Goal: Task Accomplishment & Management: Use online tool/utility

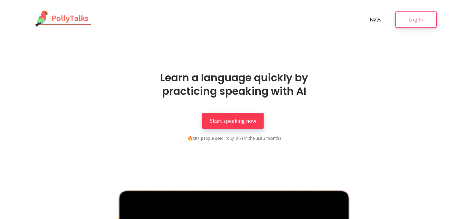
click at [224, 120] on span "Start speaking now" at bounding box center [233, 121] width 46 height 7
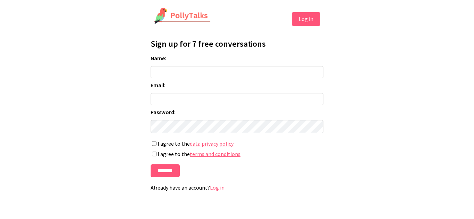
click at [301, 21] on button "Log in" at bounding box center [306, 19] width 28 height 14
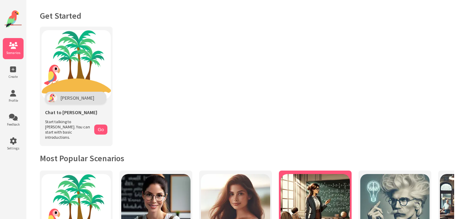
click at [315, 202] on img at bounding box center [315, 208] width 69 height 69
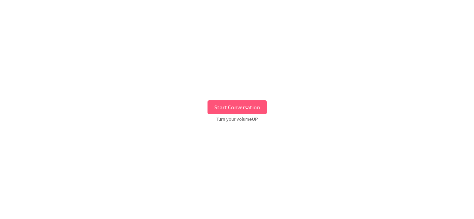
click at [234, 104] on button "Start Conversation" at bounding box center [236, 108] width 59 height 14
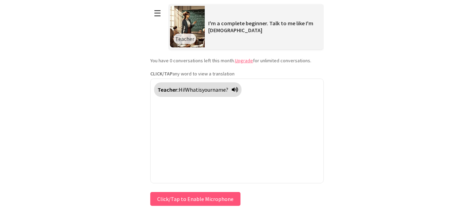
click at [176, 199] on button "Click/Tap to Enable Microphone" at bounding box center [195, 199] width 90 height 14
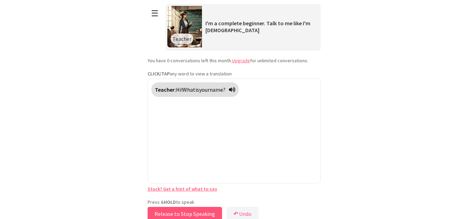
click at [172, 213] on button "Release to Stop Speaking" at bounding box center [185, 214] width 75 height 14
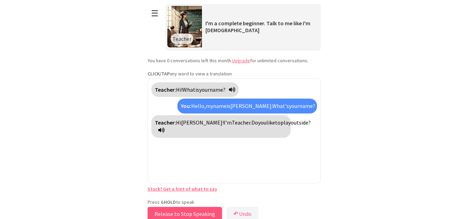
click at [172, 216] on button "Release to Stop Speaking" at bounding box center [185, 214] width 75 height 14
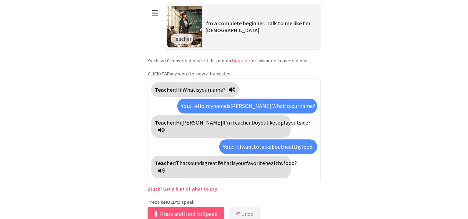
scroll to position [4, 0]
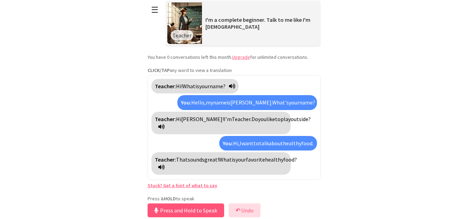
click at [245, 214] on button "↶ Undo" at bounding box center [245, 211] width 32 height 14
